Goal: Information Seeking & Learning: Find specific fact

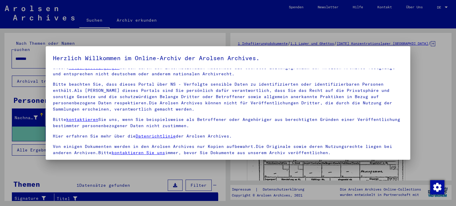
scroll to position [50, 0]
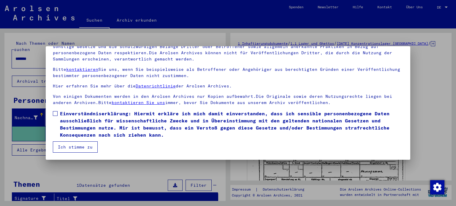
click at [55, 114] on span at bounding box center [55, 113] width 5 height 5
drag, startPoint x: 74, startPoint y: 152, endPoint x: 72, endPoint y: 149, distance: 3.2
click at [74, 152] on button "Ich stimme zu" at bounding box center [75, 146] width 45 height 11
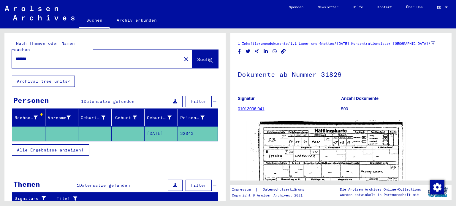
drag, startPoint x: 51, startPoint y: 52, endPoint x: 0, endPoint y: 50, distance: 51.4
click at [0, 50] on div "Nach Themen oder Namen suchen ******* close Suche Archival tree units Personen …" at bounding box center [114, 114] width 228 height 173
type input "*****"
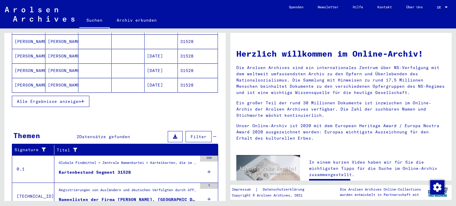
scroll to position [119, 0]
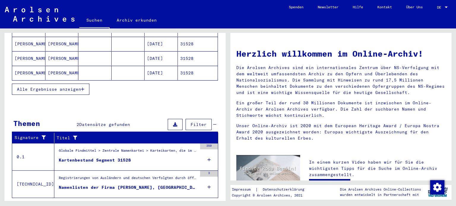
click at [69, 87] on span "Alle Ergebnisse anzeigen" at bounding box center [49, 89] width 64 height 5
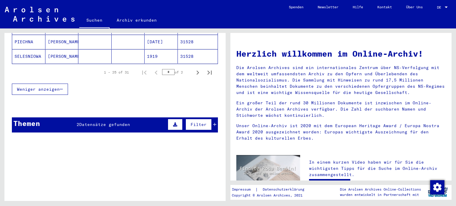
scroll to position [426, 0]
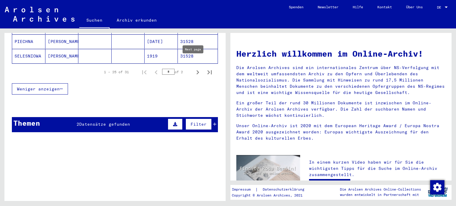
click at [195, 68] on icon "Next page" at bounding box center [197, 72] width 8 height 8
type input "*"
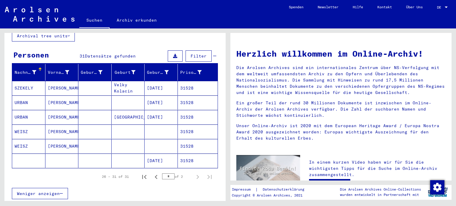
scroll to position [0, 0]
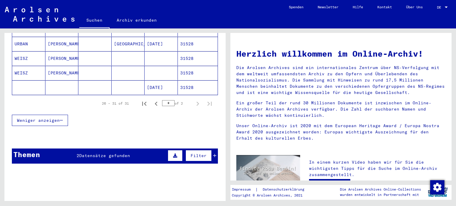
click at [92, 84] on mat-cell at bounding box center [94, 87] width 33 height 14
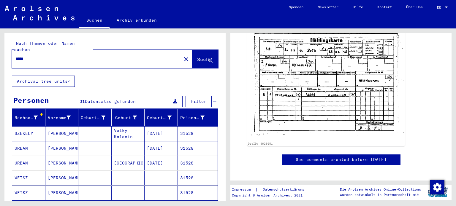
click at [0, 48] on div "Nach Themen oder Namen suchen ***** close Suche Archival tree units Personen 31…" at bounding box center [114, 114] width 228 height 173
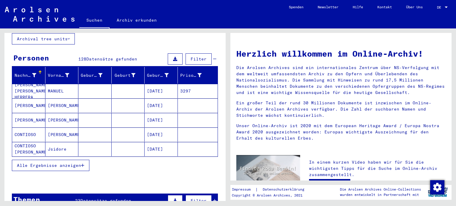
scroll to position [89, 0]
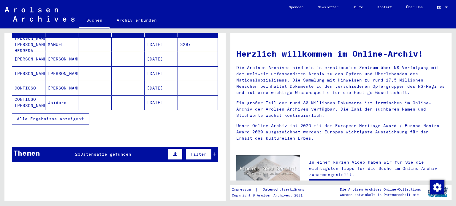
click at [71, 116] on span "Alle Ergebnisse anzeigen" at bounding box center [49, 118] width 64 height 5
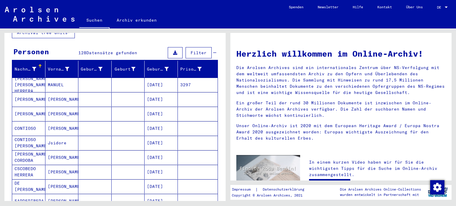
scroll to position [0, 0]
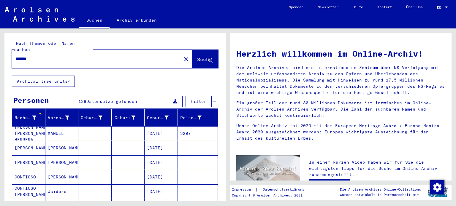
click at [0, 51] on div "Nach Themen oder Namen suchen ******* close Suche Archival tree units Personen …" at bounding box center [114, 114] width 228 height 173
type input "*****"
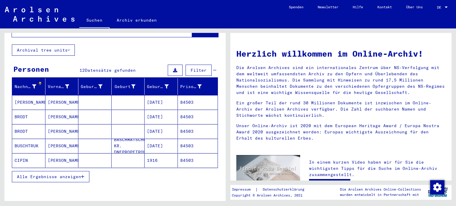
scroll to position [89, 0]
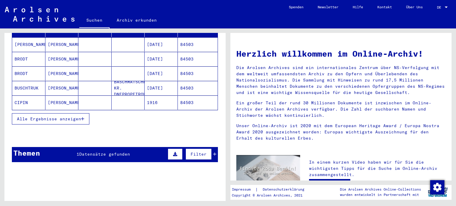
click at [66, 116] on span "Alle Ergebnisse anzeigen" at bounding box center [49, 118] width 64 height 5
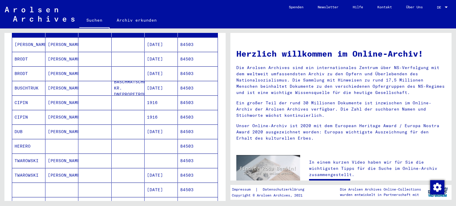
click at [63, 139] on mat-cell at bounding box center [61, 146] width 33 height 14
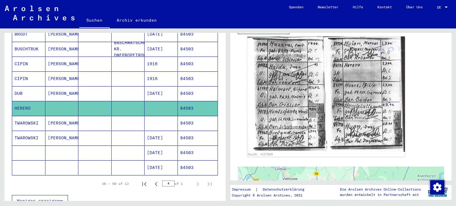
scroll to position [119, 0]
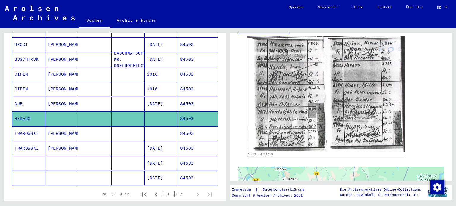
click at [94, 156] on mat-cell at bounding box center [94, 163] width 33 height 15
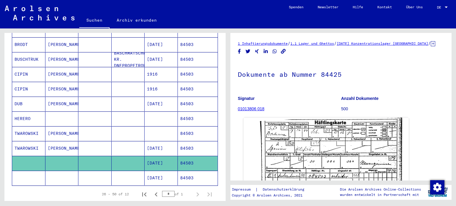
click at [329, 152] on img at bounding box center [325, 175] width 165 height 116
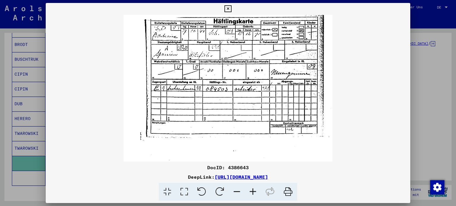
click at [230, 8] on icon at bounding box center [227, 8] width 7 height 7
